Goal: Entertainment & Leisure: Consume media (video, audio)

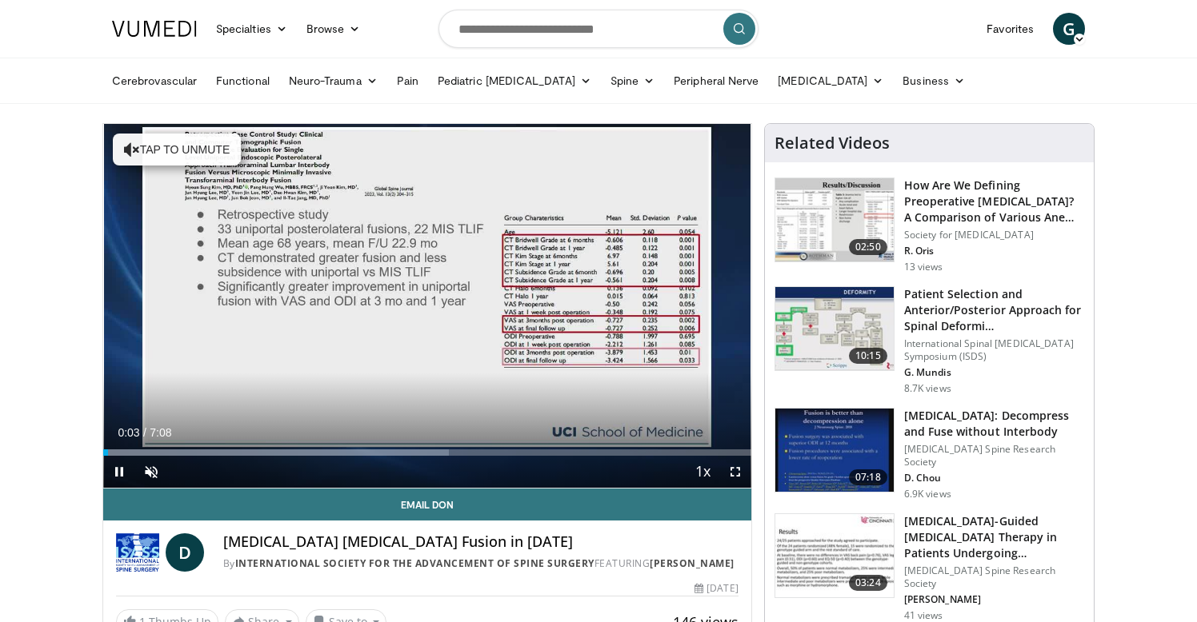
click at [733, 478] on span "Video Player" at bounding box center [735, 472] width 32 height 32
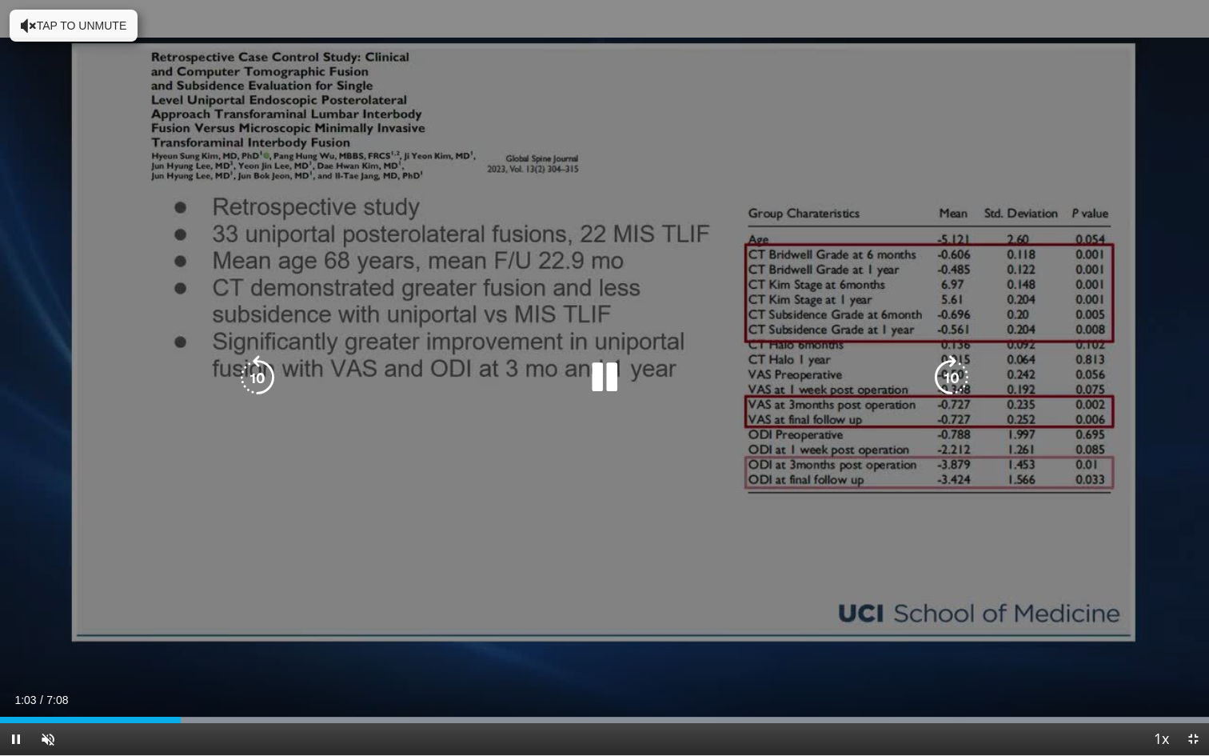
click at [722, 336] on div "10 seconds Tap to unmute" at bounding box center [604, 377] width 1209 height 755
click at [627, 318] on div "10 seconds Tap to unmute" at bounding box center [604, 377] width 1209 height 755
click at [963, 370] on icon "Video Player" at bounding box center [951, 377] width 45 height 45
click at [963, 372] on icon "Video Player" at bounding box center [951, 377] width 45 height 45
click at [954, 385] on icon "Video Player" at bounding box center [951, 377] width 45 height 45
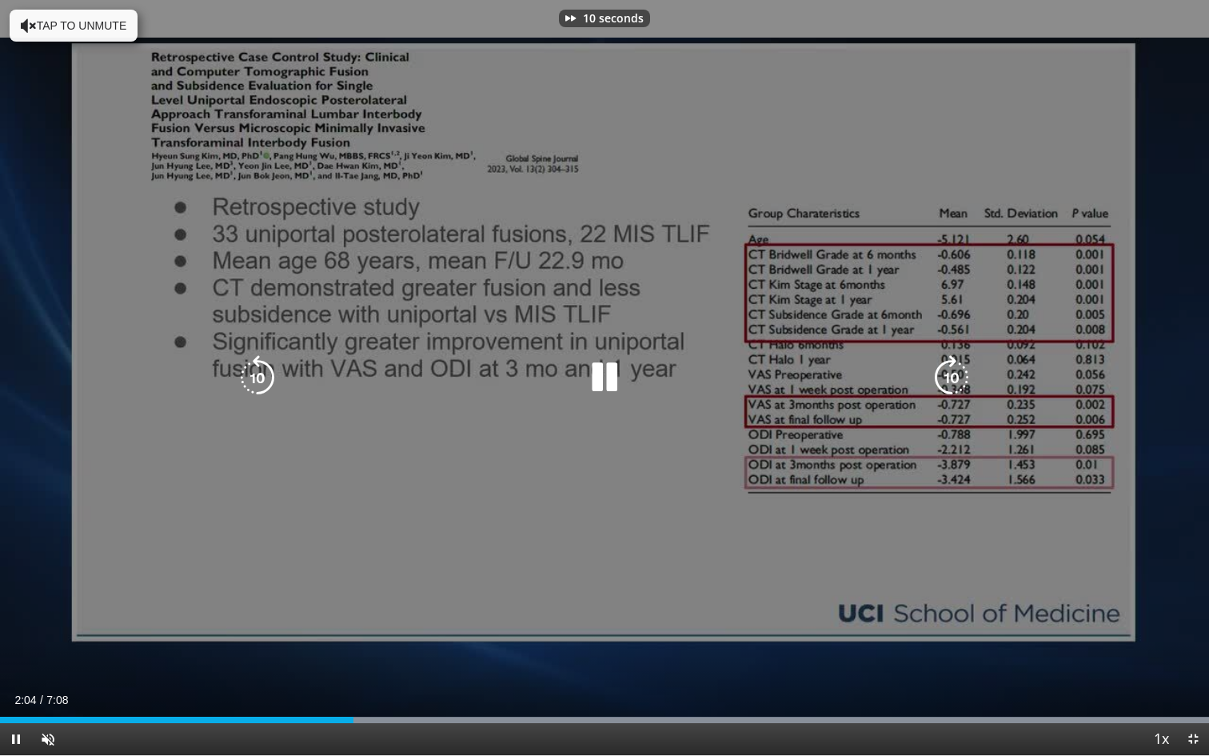
click at [954, 385] on icon "Video Player" at bounding box center [951, 377] width 45 height 45
click at [942, 381] on icon "Video Player" at bounding box center [951, 377] width 45 height 45
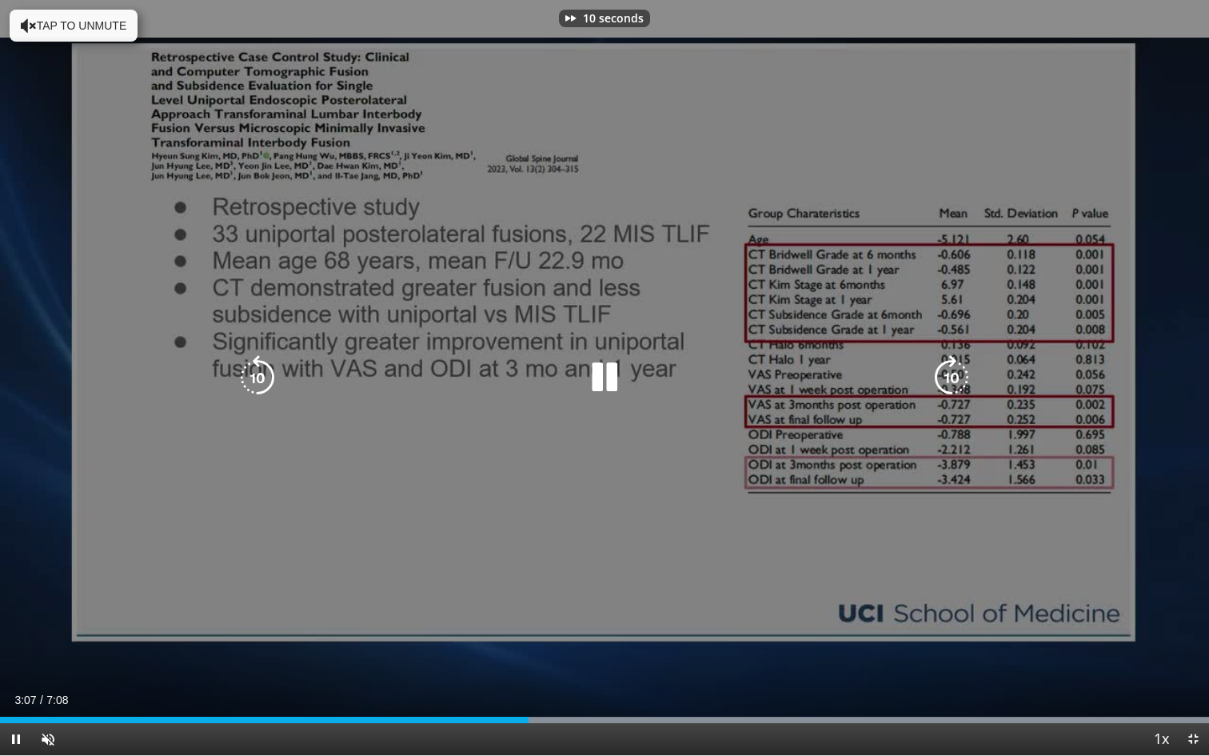
click at [942, 381] on icon "Video Player" at bounding box center [951, 377] width 45 height 45
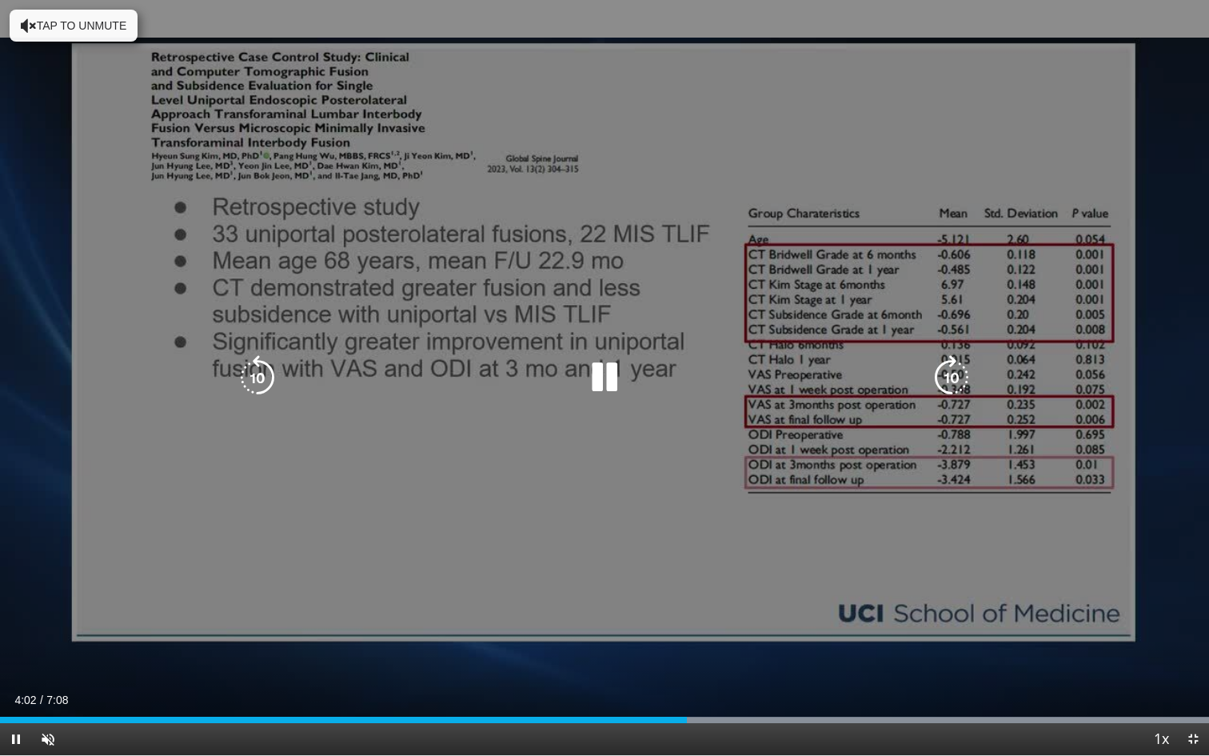
click at [261, 377] on icon "Video Player" at bounding box center [257, 377] width 45 height 45
click at [953, 380] on icon "Video Player" at bounding box center [951, 377] width 45 height 45
click at [949, 381] on icon "Video Player" at bounding box center [951, 377] width 45 height 45
click at [961, 378] on icon "Video Player" at bounding box center [951, 377] width 45 height 45
click at [957, 363] on icon "Video Player" at bounding box center [951, 377] width 45 height 45
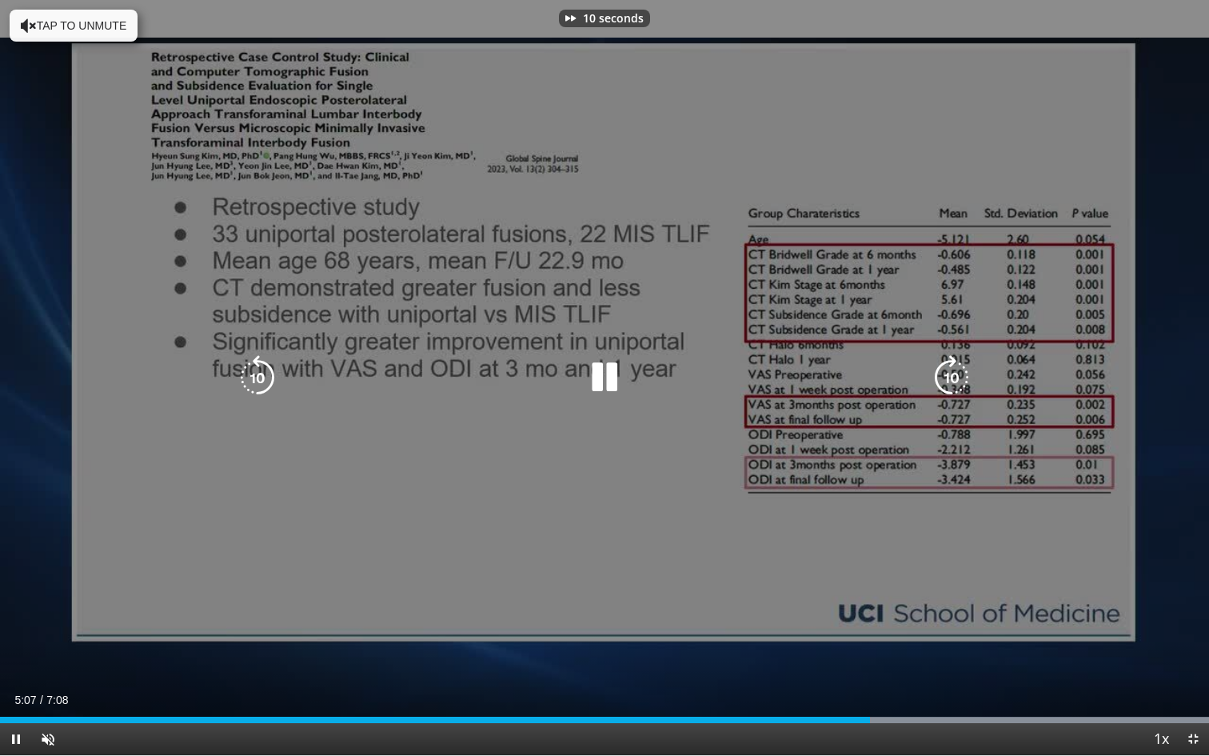
click at [957, 363] on icon "Video Player" at bounding box center [951, 377] width 45 height 45
click at [957, 363] on div "40 seconds Tap to unmute" at bounding box center [604, 377] width 1209 height 755
click at [951, 363] on icon "Video Player" at bounding box center [951, 377] width 45 height 45
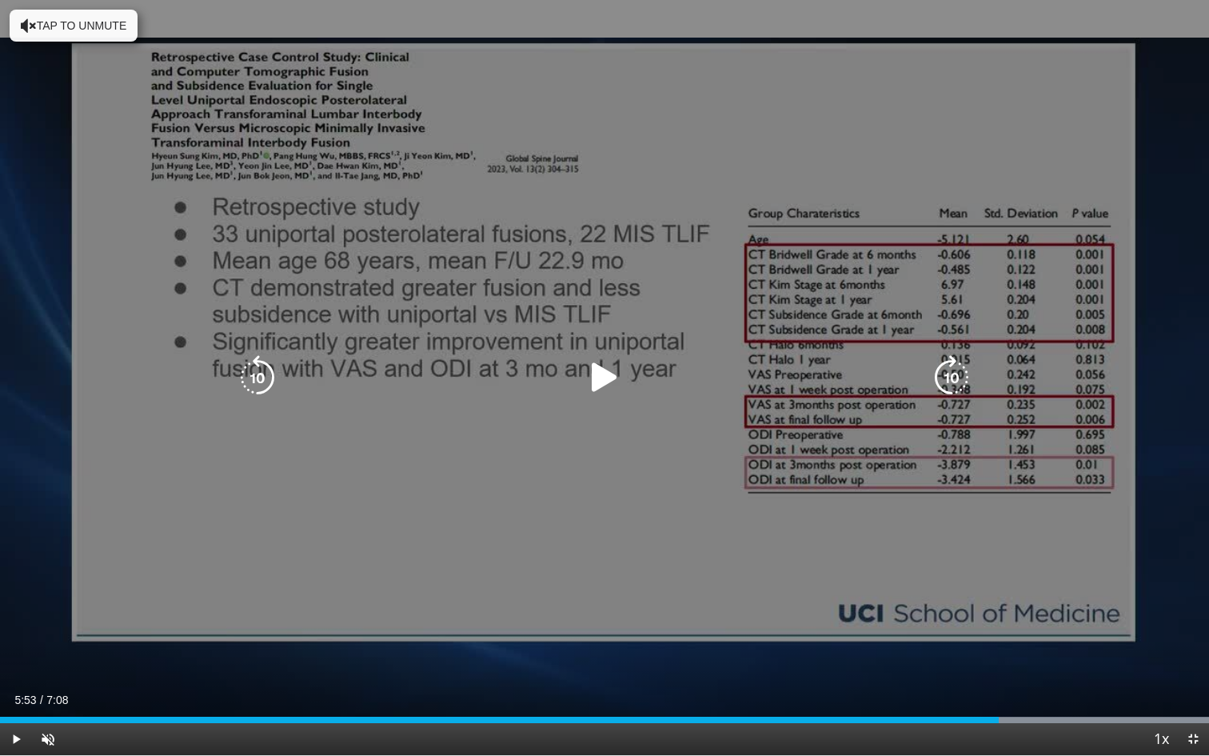
click at [951, 363] on icon "Video Player" at bounding box center [951, 377] width 45 height 45
click at [948, 361] on icon "Video Player" at bounding box center [951, 377] width 45 height 45
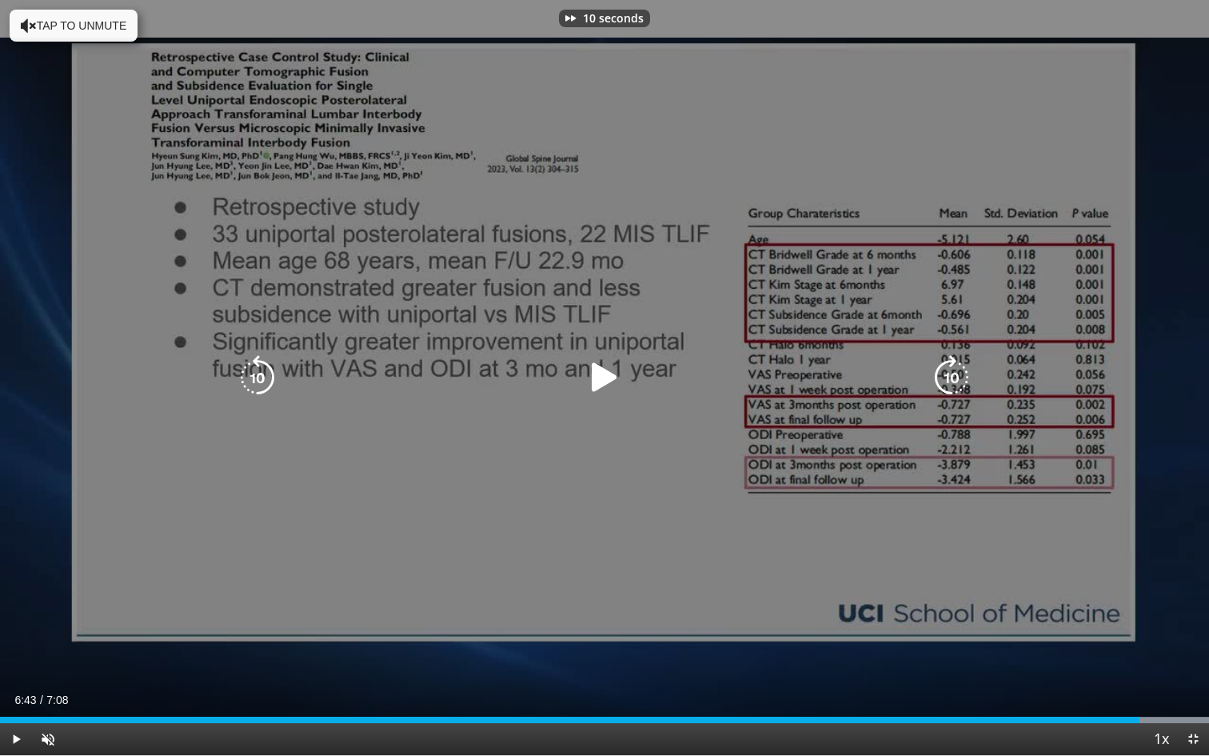
click at [948, 361] on icon "Video Player" at bounding box center [951, 377] width 45 height 45
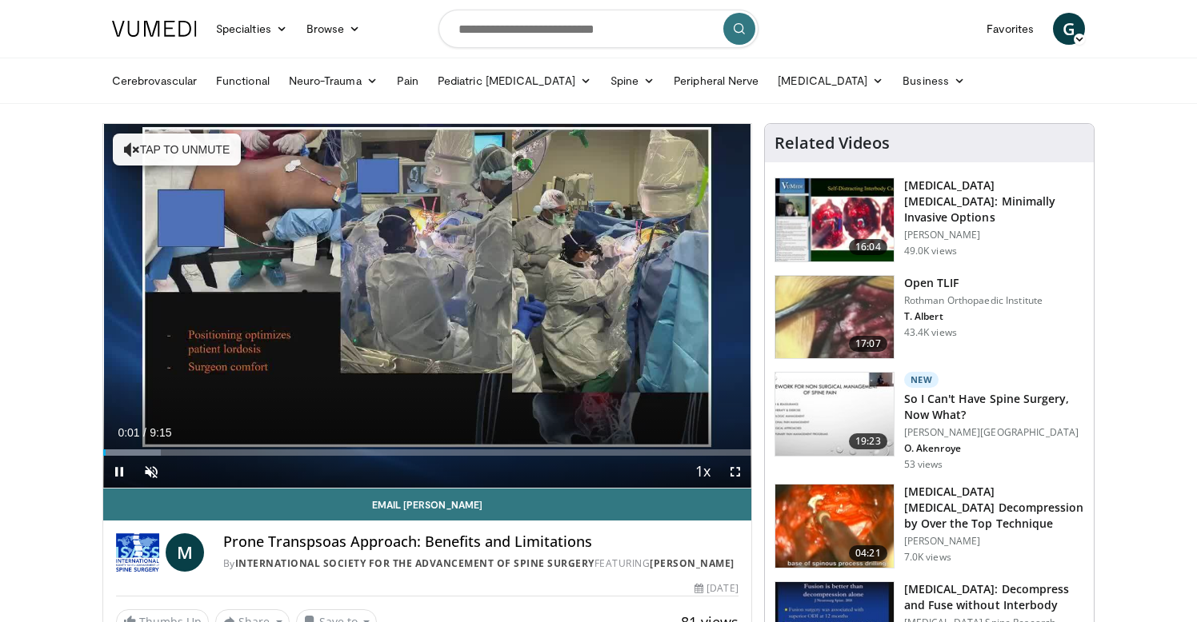
click at [738, 474] on span "Video Player" at bounding box center [735, 472] width 32 height 32
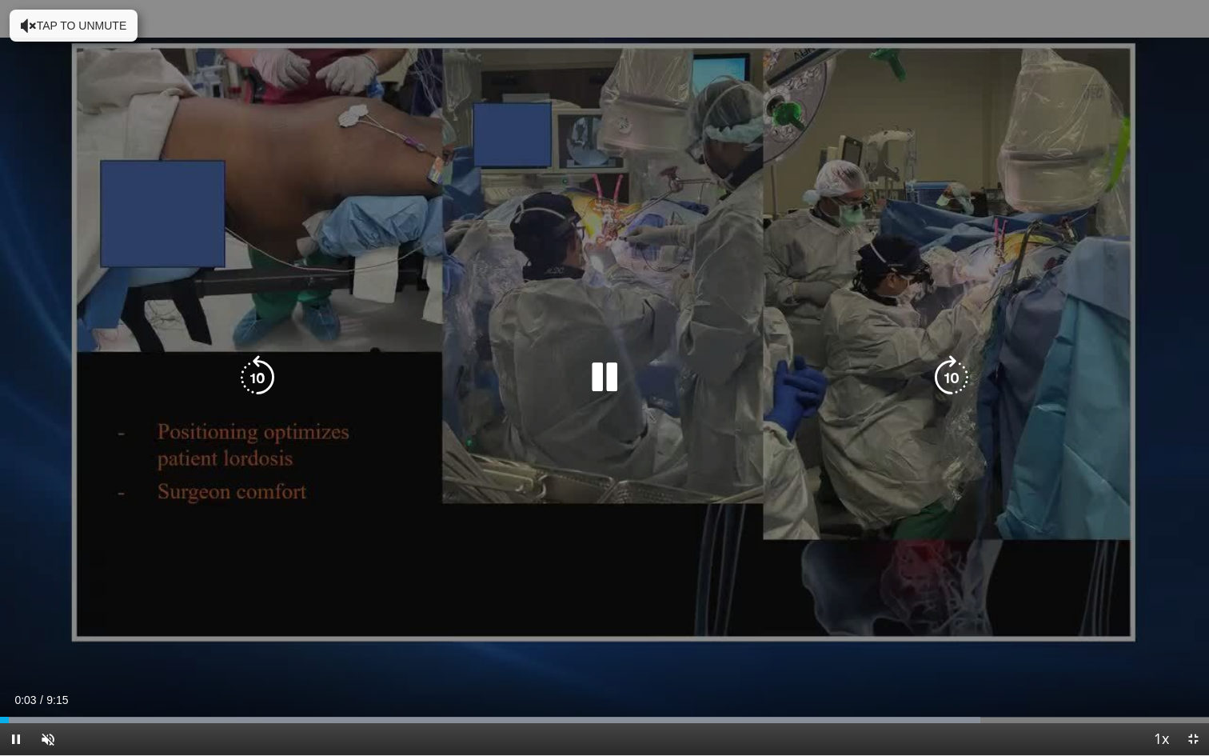
click at [969, 371] on icon "Video Player" at bounding box center [951, 377] width 45 height 45
click at [959, 377] on icon "Video Player" at bounding box center [951, 377] width 45 height 45
click at [597, 374] on icon "Video Player" at bounding box center [604, 377] width 45 height 45
click at [602, 373] on icon "Video Player" at bounding box center [604, 377] width 45 height 45
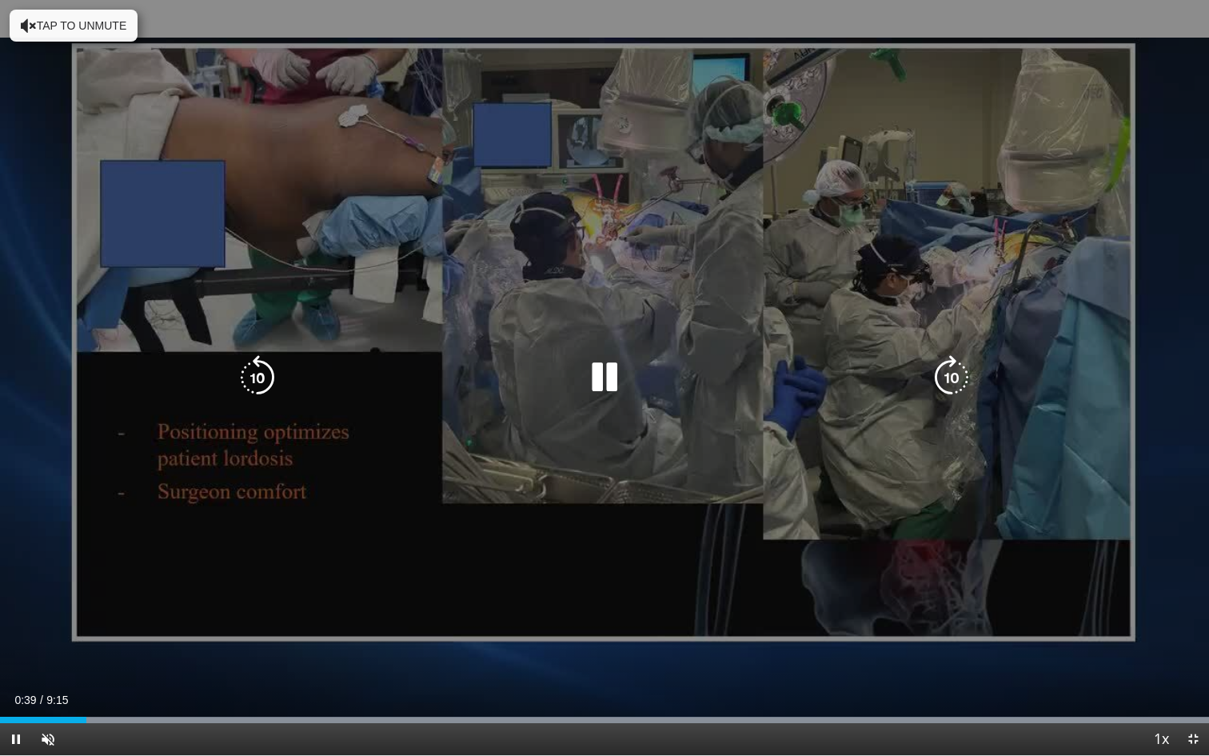
click at [945, 374] on icon "Video Player" at bounding box center [951, 377] width 45 height 45
click at [949, 374] on icon "Video Player" at bounding box center [951, 377] width 45 height 45
click at [950, 377] on icon "Video Player" at bounding box center [951, 377] width 45 height 45
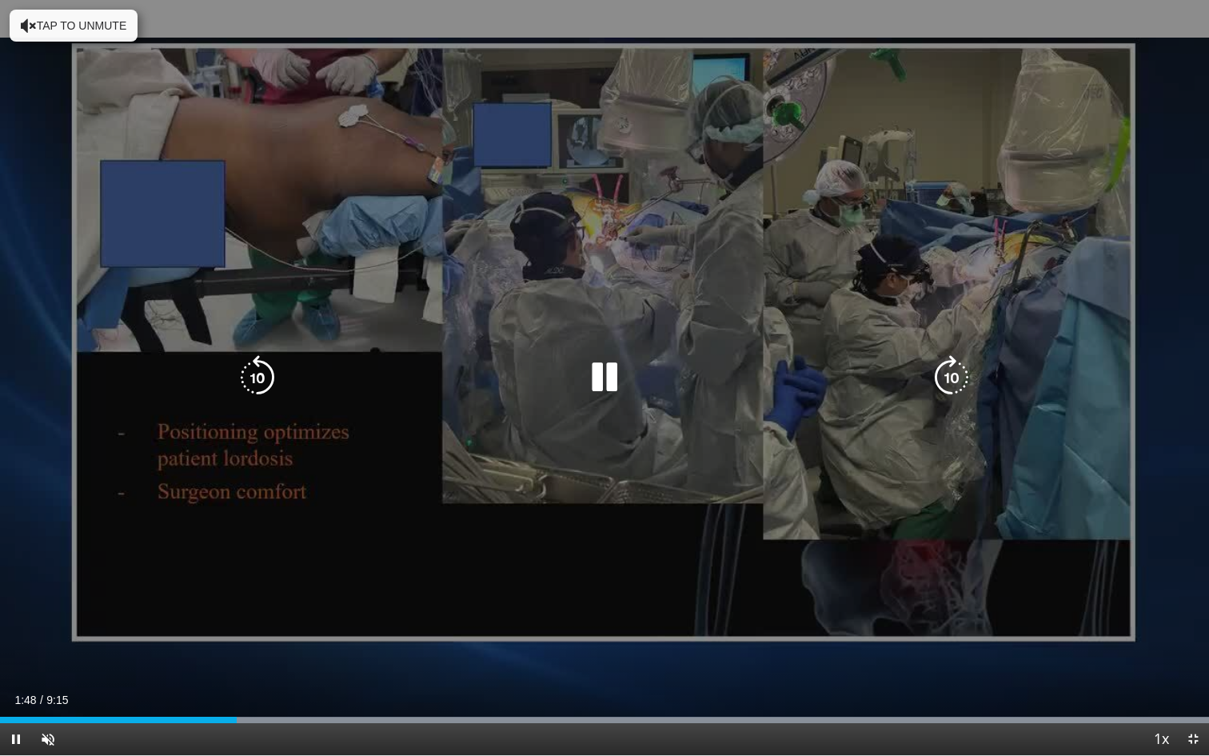
click at [951, 375] on icon "Video Player" at bounding box center [951, 377] width 45 height 45
click at [950, 379] on icon "Video Player" at bounding box center [951, 377] width 45 height 45
click at [952, 378] on icon "Video Player" at bounding box center [951, 377] width 45 height 45
click at [602, 376] on icon "Video Player" at bounding box center [604, 377] width 45 height 45
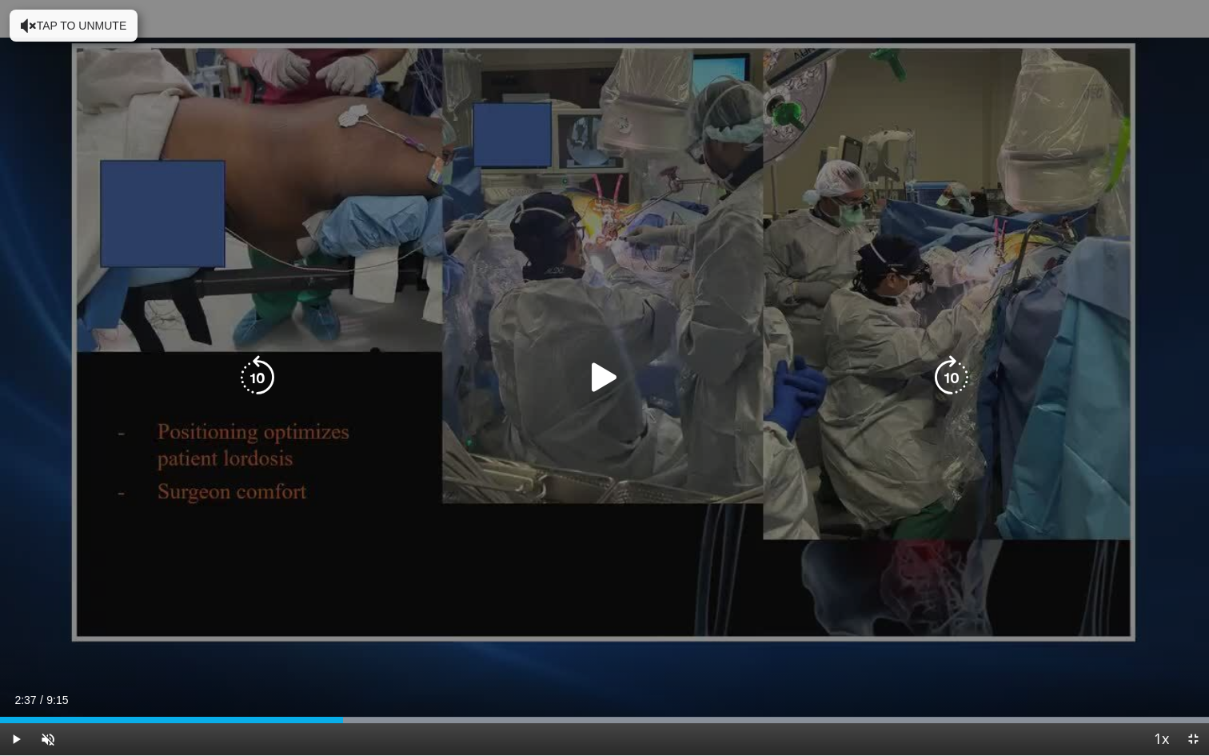
click at [611, 382] on icon "Video Player" at bounding box center [604, 377] width 45 height 45
click at [943, 374] on icon "Video Player" at bounding box center [951, 377] width 45 height 45
click at [942, 374] on icon "Video Player" at bounding box center [951, 377] width 45 height 45
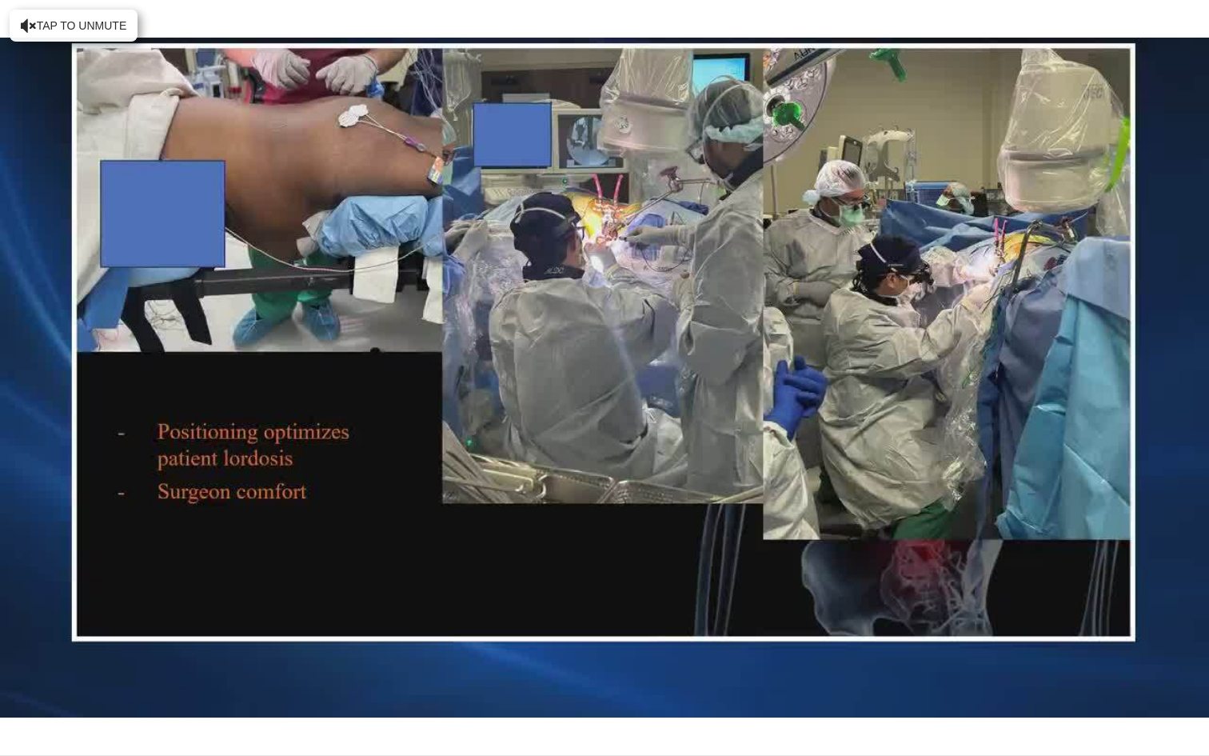
click at [942, 374] on div "30 seconds Tap to unmute" at bounding box center [604, 377] width 1209 height 755
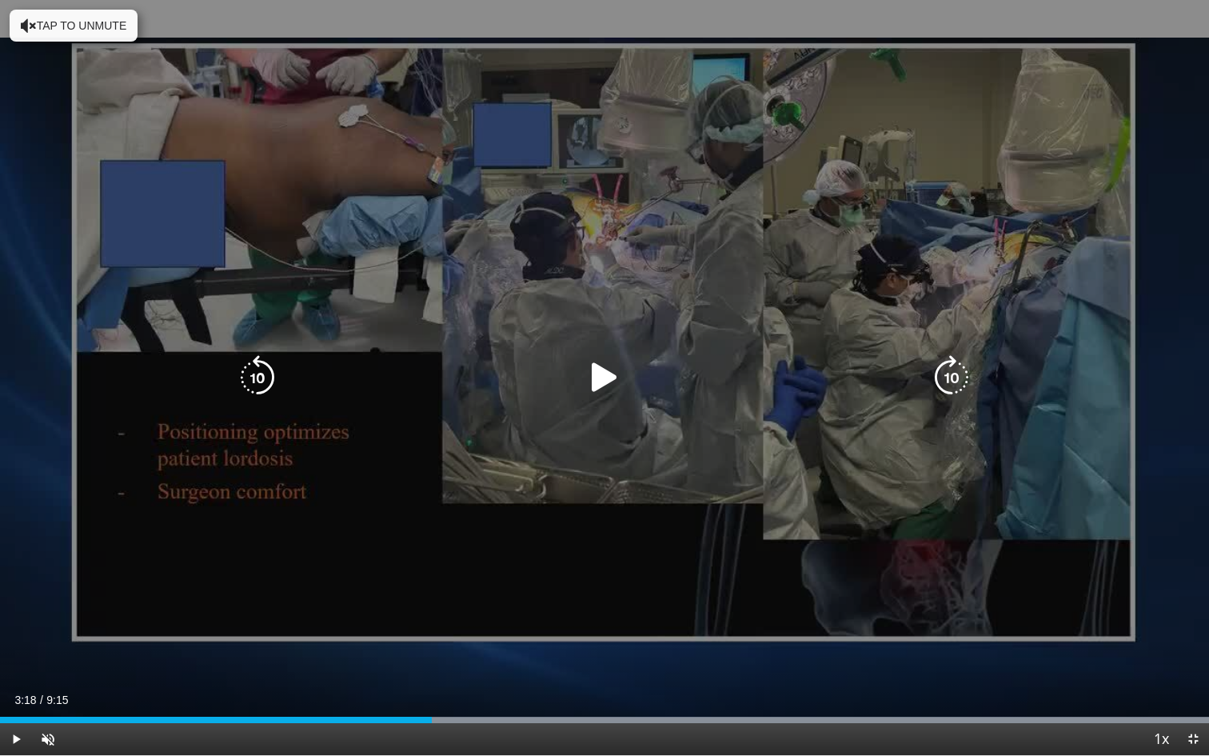
click at [949, 372] on icon "Video Player" at bounding box center [951, 377] width 45 height 45
click at [951, 373] on icon "Video Player" at bounding box center [951, 377] width 45 height 45
click at [955, 373] on icon "Video Player" at bounding box center [951, 377] width 45 height 45
click at [622, 366] on icon "Video Player" at bounding box center [604, 377] width 45 height 45
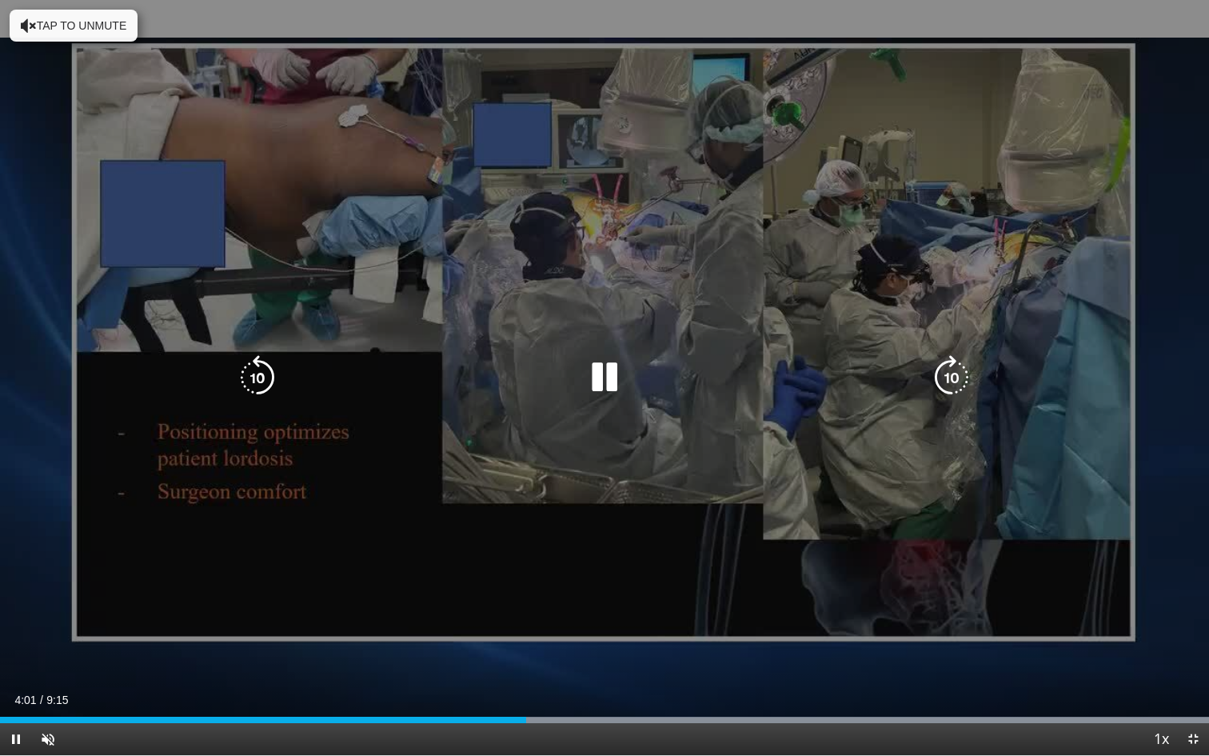
click at [873, 621] on div "30 seconds Tap to unmute" at bounding box center [604, 377] width 1209 height 755
click at [958, 390] on icon "Video Player" at bounding box center [951, 377] width 45 height 45
